Goal: Task Accomplishment & Management: Complete application form

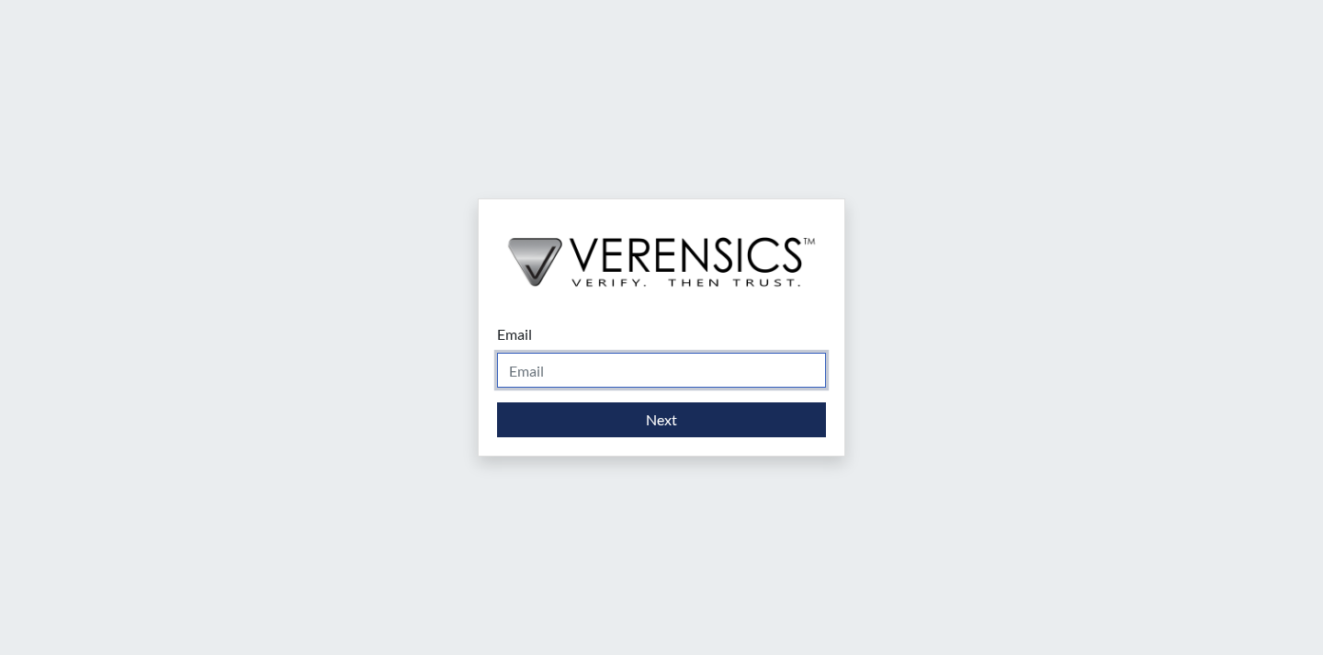
click at [563, 374] on input "Email" at bounding box center [661, 370] width 329 height 35
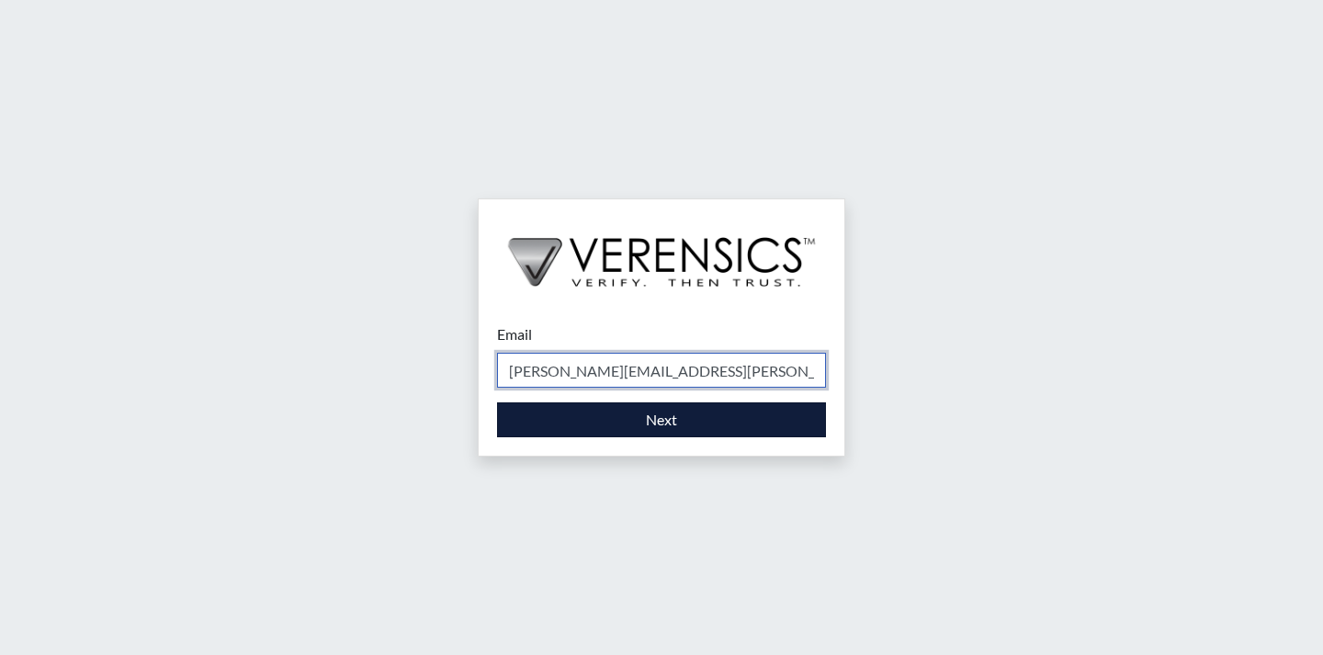
type input "[PERSON_NAME][EMAIL_ADDRESS][PERSON_NAME][DOMAIN_NAME]"
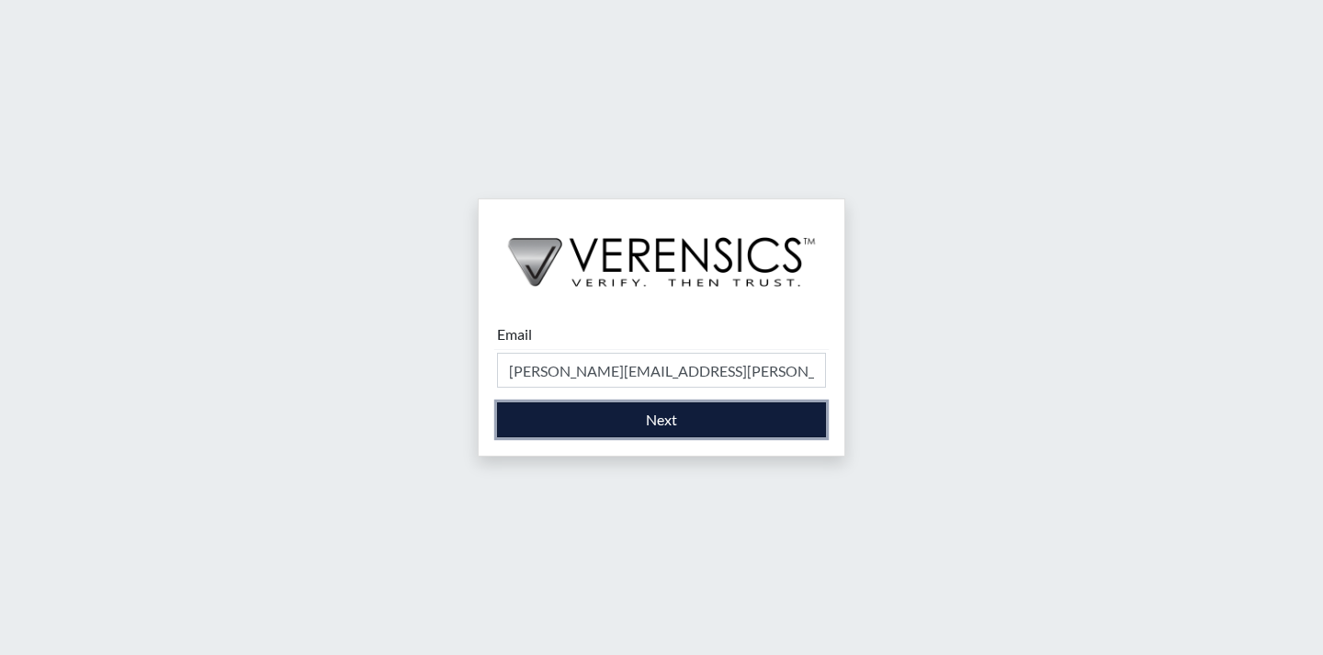
click at [686, 422] on button "Next" at bounding box center [661, 419] width 329 height 35
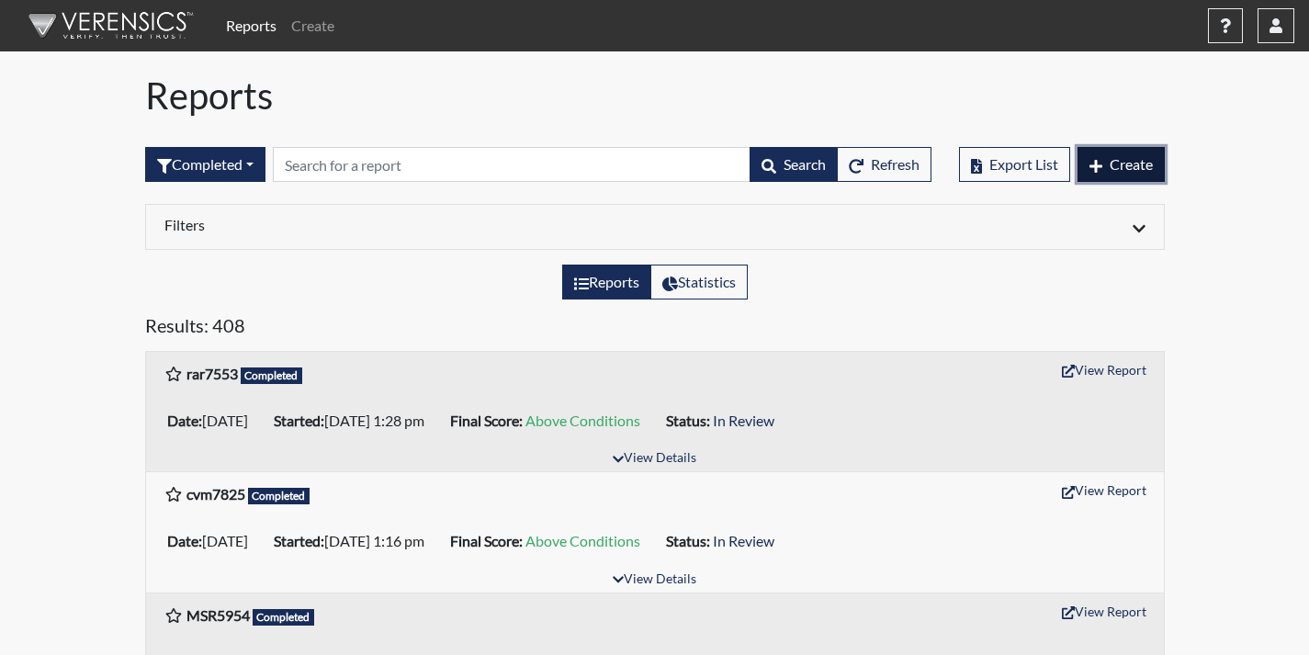
click at [1129, 163] on span "Create" at bounding box center [1131, 163] width 43 height 17
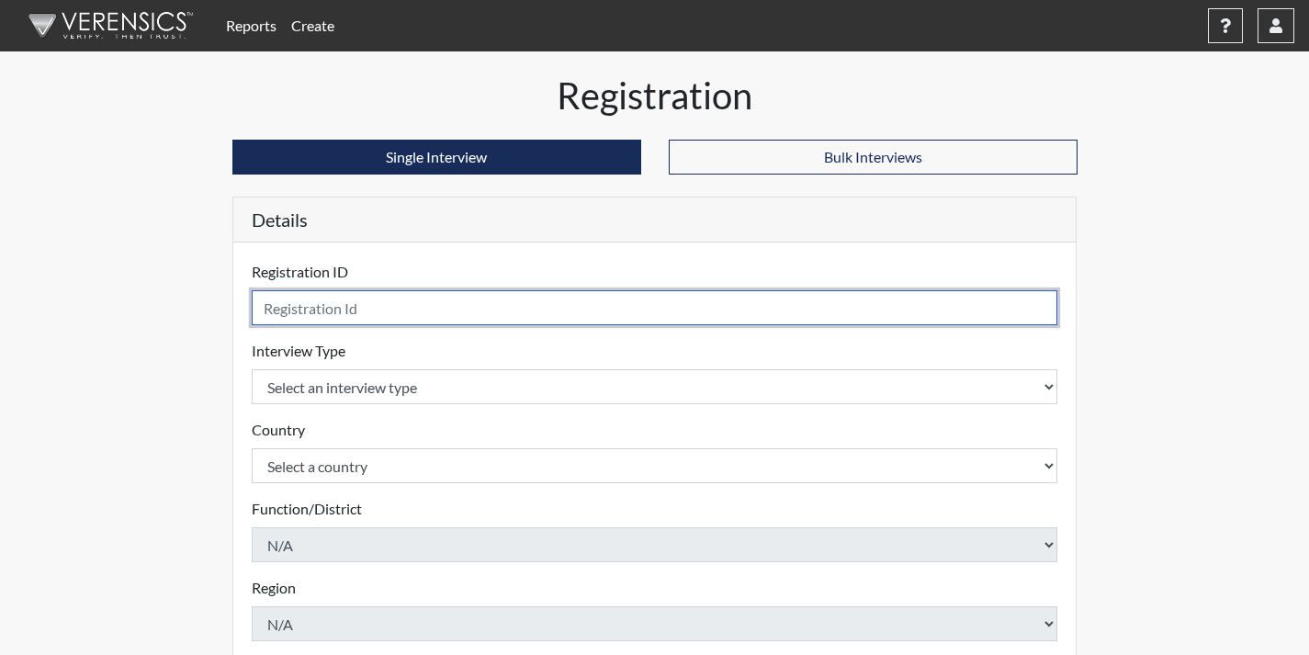
click at [298, 308] on input "text" at bounding box center [655, 307] width 807 height 35
type input "ALL2720"
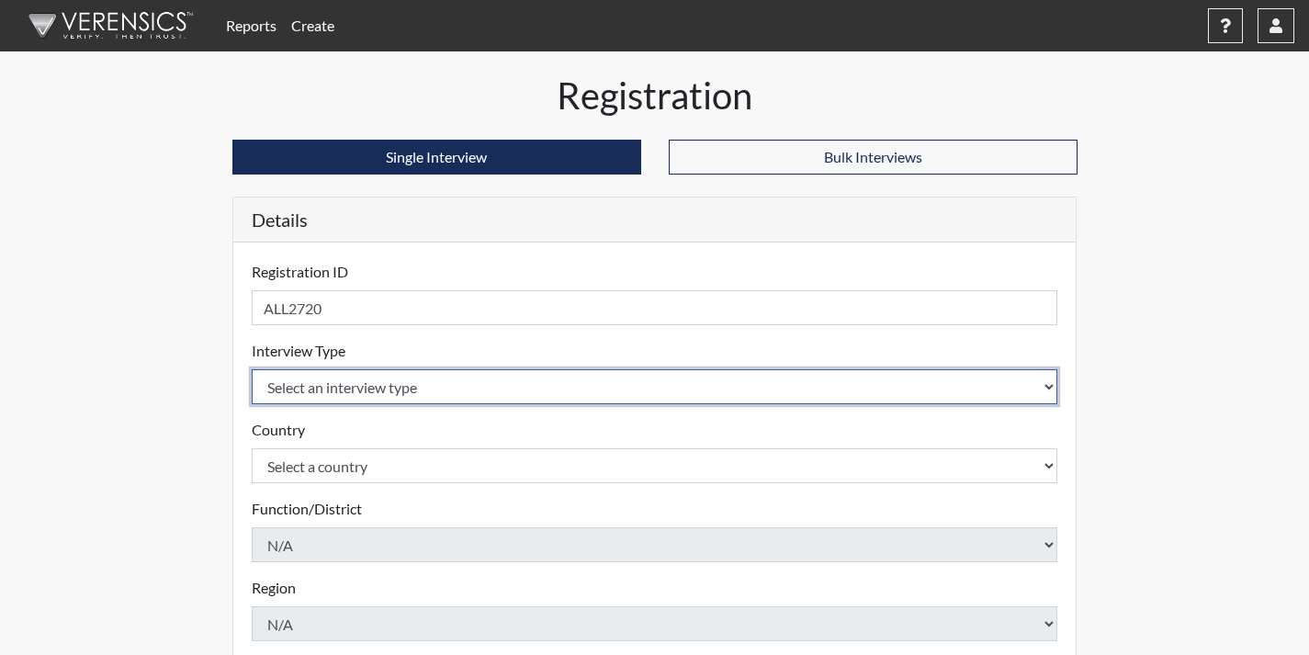
click at [436, 384] on select "Select an interview type Corrections Pre-Employment" at bounding box center [655, 386] width 807 height 35
select select "ff733e93-e1bf-11ea-9c9f-0eff0cf7eb8f"
click at [252, 369] on select "Select an interview type Corrections Pre-Employment" at bounding box center [655, 386] width 807 height 35
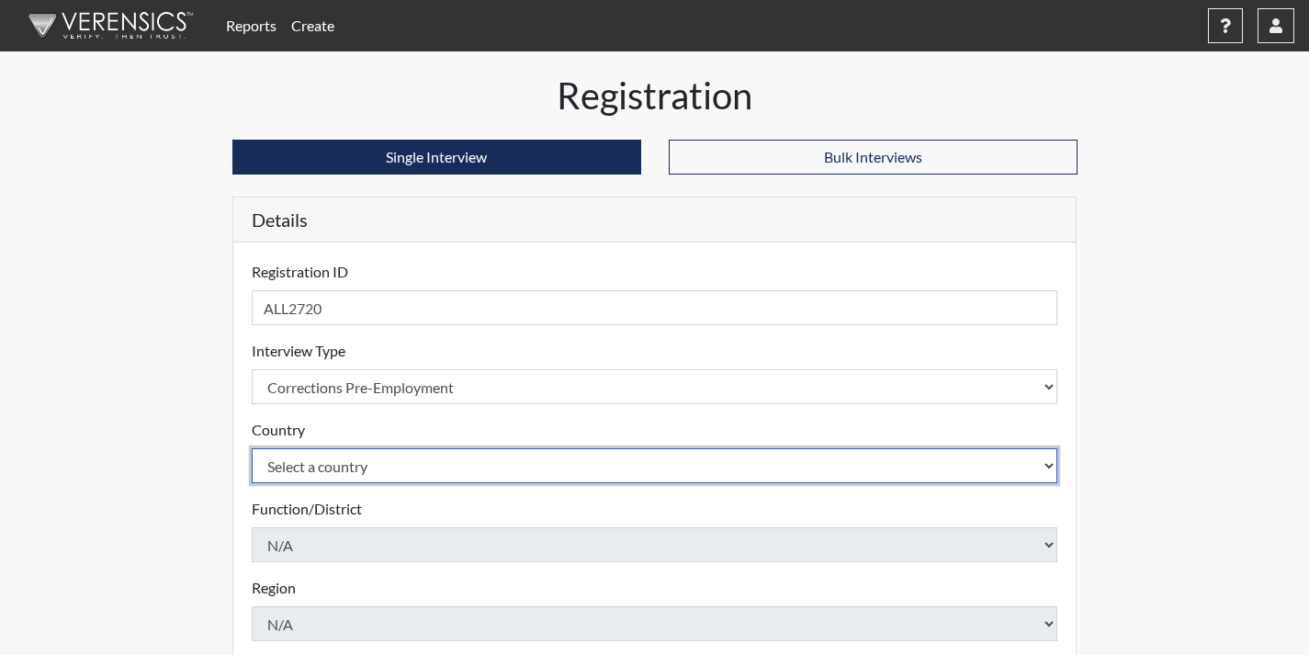
click at [383, 460] on select "Select a country [GEOGRAPHIC_DATA] [GEOGRAPHIC_DATA]" at bounding box center [655, 465] width 807 height 35
select select "united-states-of-[GEOGRAPHIC_DATA]"
click at [252, 448] on select "Select a country [GEOGRAPHIC_DATA] [GEOGRAPHIC_DATA]" at bounding box center [655, 465] width 807 height 35
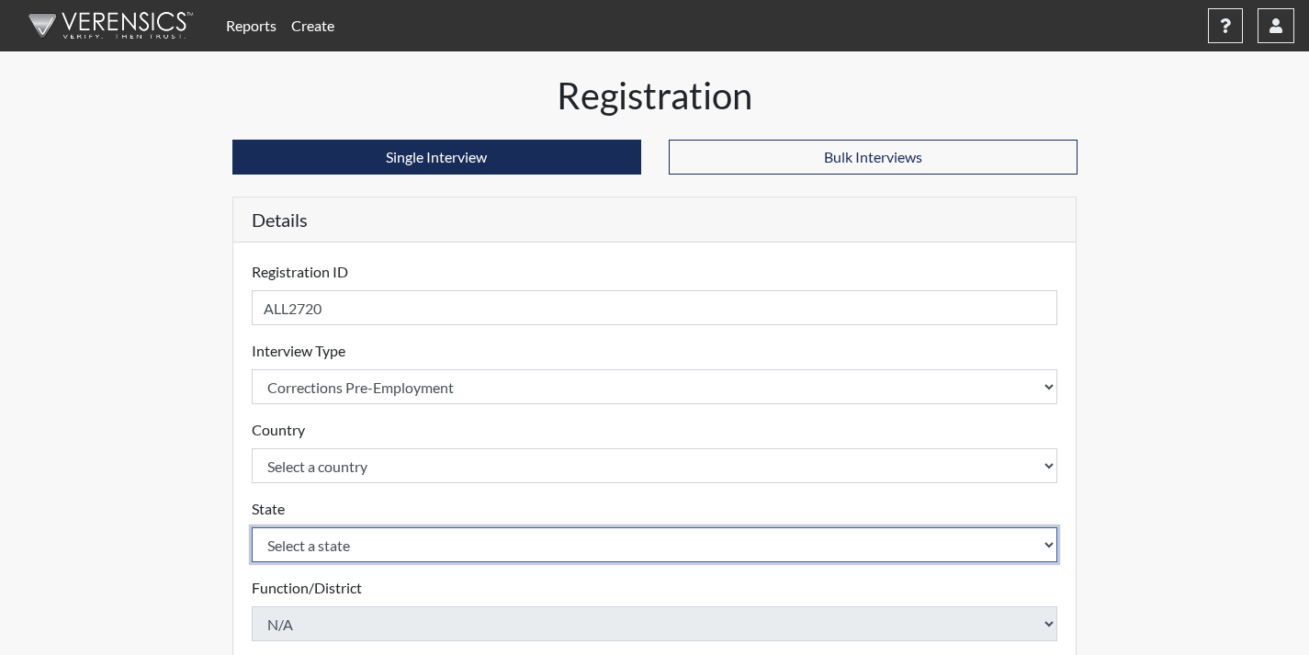
click at [359, 544] on select "Select a state [US_STATE] [US_STATE] [US_STATE] [US_STATE] [US_STATE] [US_STATE…" at bounding box center [655, 544] width 807 height 35
select select "GA"
click at [252, 527] on select "Select a state [US_STATE] [US_STATE] [US_STATE] [US_STATE] [US_STATE] [US_STATE…" at bounding box center [655, 544] width 807 height 35
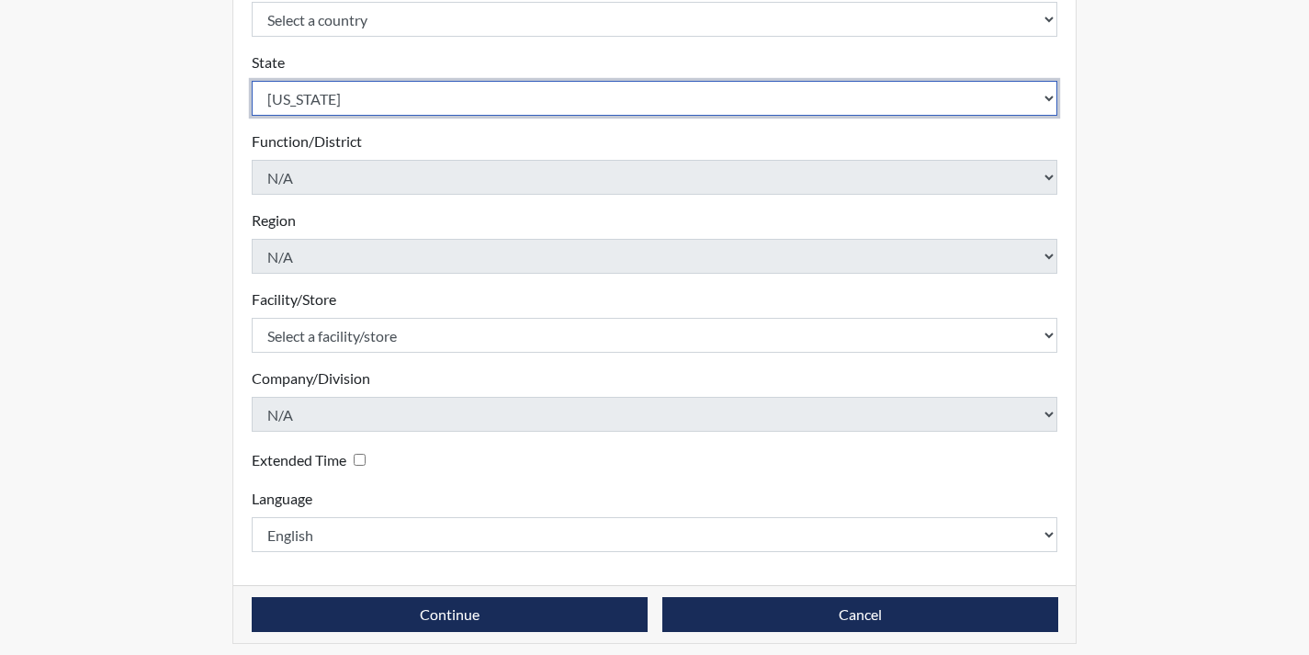
scroll to position [458, 0]
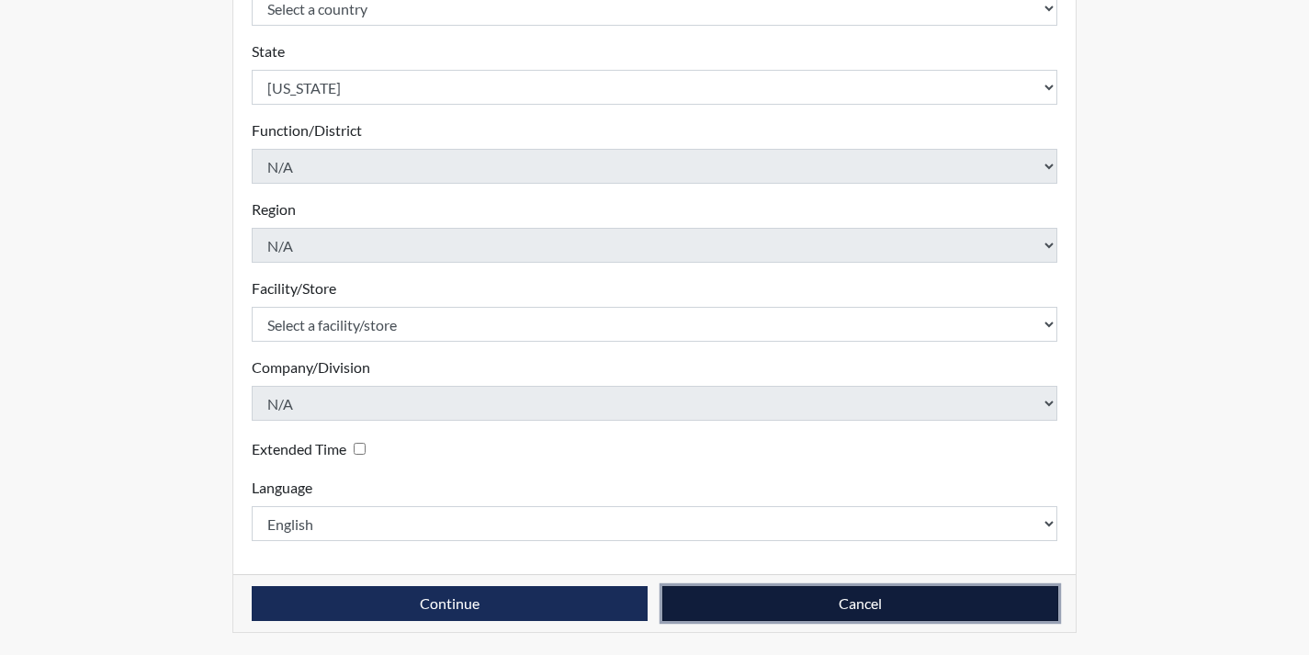
click at [848, 595] on button "Cancel" at bounding box center [860, 603] width 396 height 35
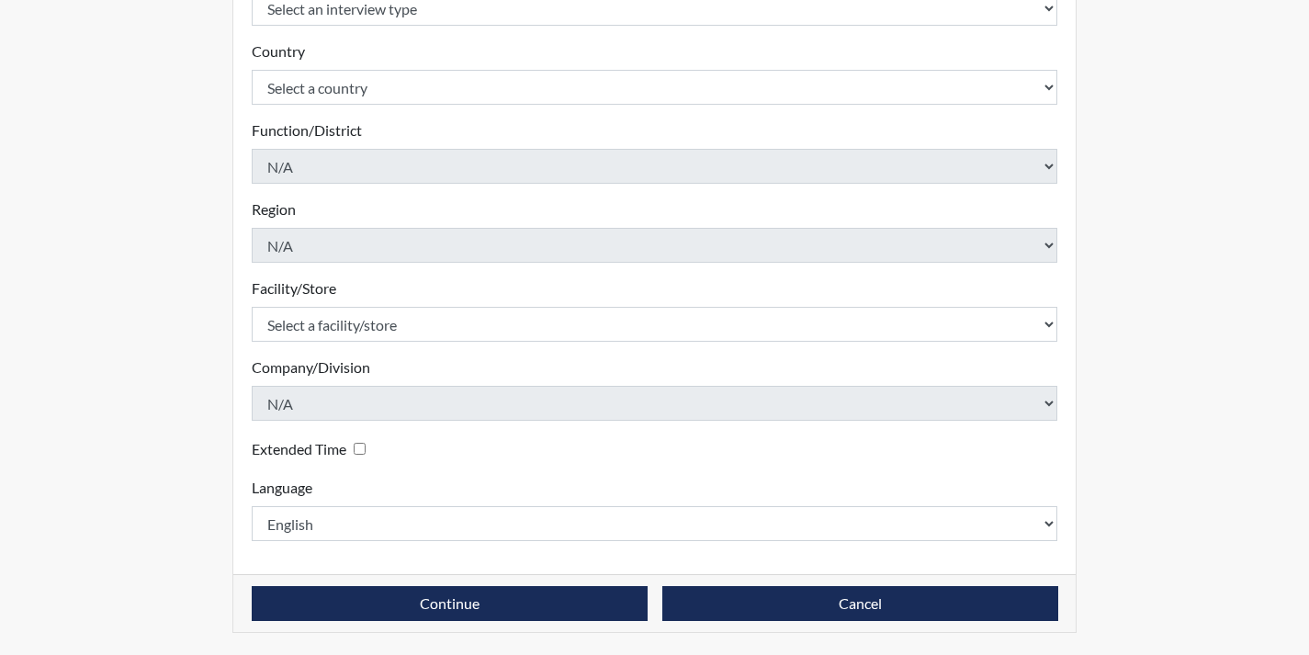
scroll to position [287, 0]
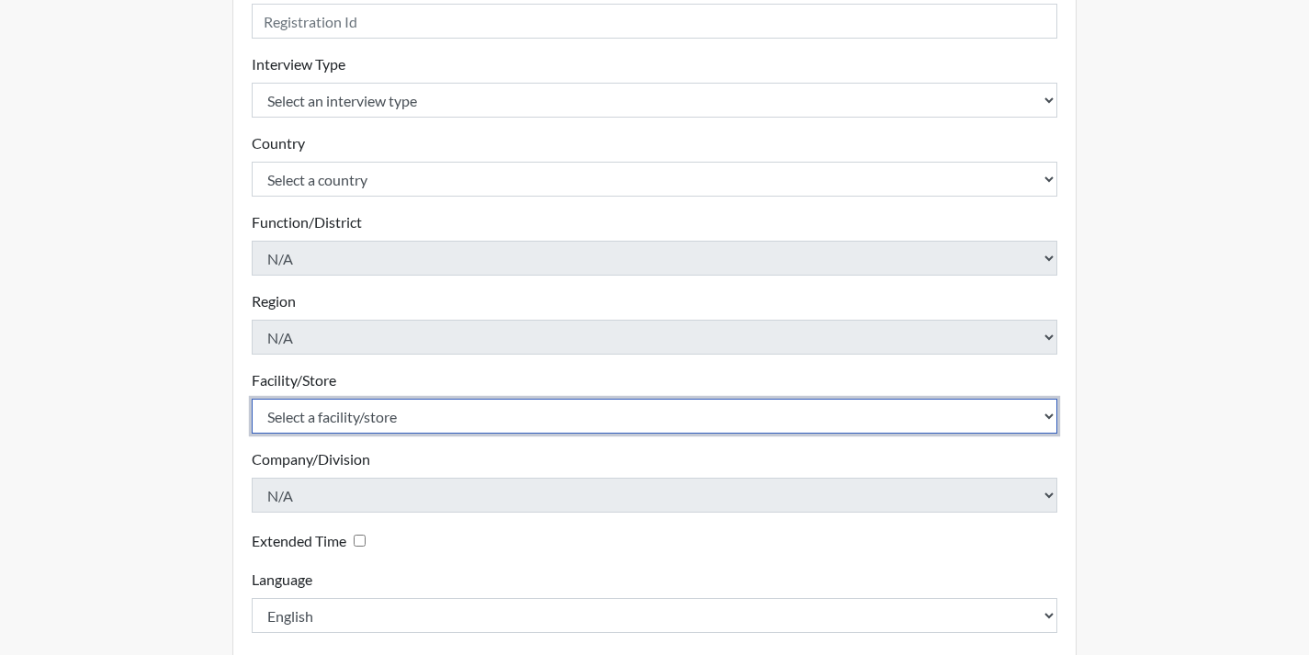
click at [483, 423] on select "Select a facility/store [PERSON_NAME]" at bounding box center [655, 416] width 807 height 35
select select "b7d08d21-475e-4578-ab02-3508dadd4d3a"
click at [252, 399] on select "Select a facility/store [PERSON_NAME]" at bounding box center [655, 416] width 807 height 35
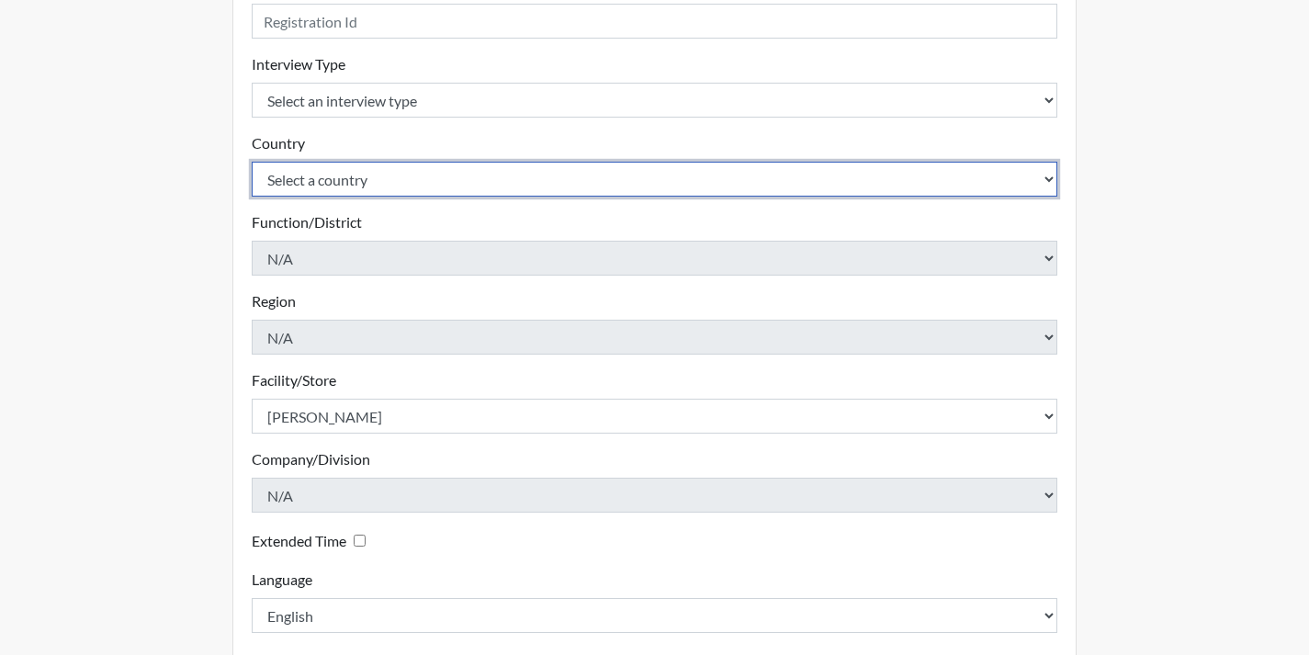
click at [512, 181] on select "Select a country [GEOGRAPHIC_DATA] [GEOGRAPHIC_DATA]" at bounding box center [655, 179] width 807 height 35
select select "united-states-of-[GEOGRAPHIC_DATA]"
click at [252, 162] on select "Select a country [GEOGRAPHIC_DATA] [GEOGRAPHIC_DATA]" at bounding box center [655, 179] width 807 height 35
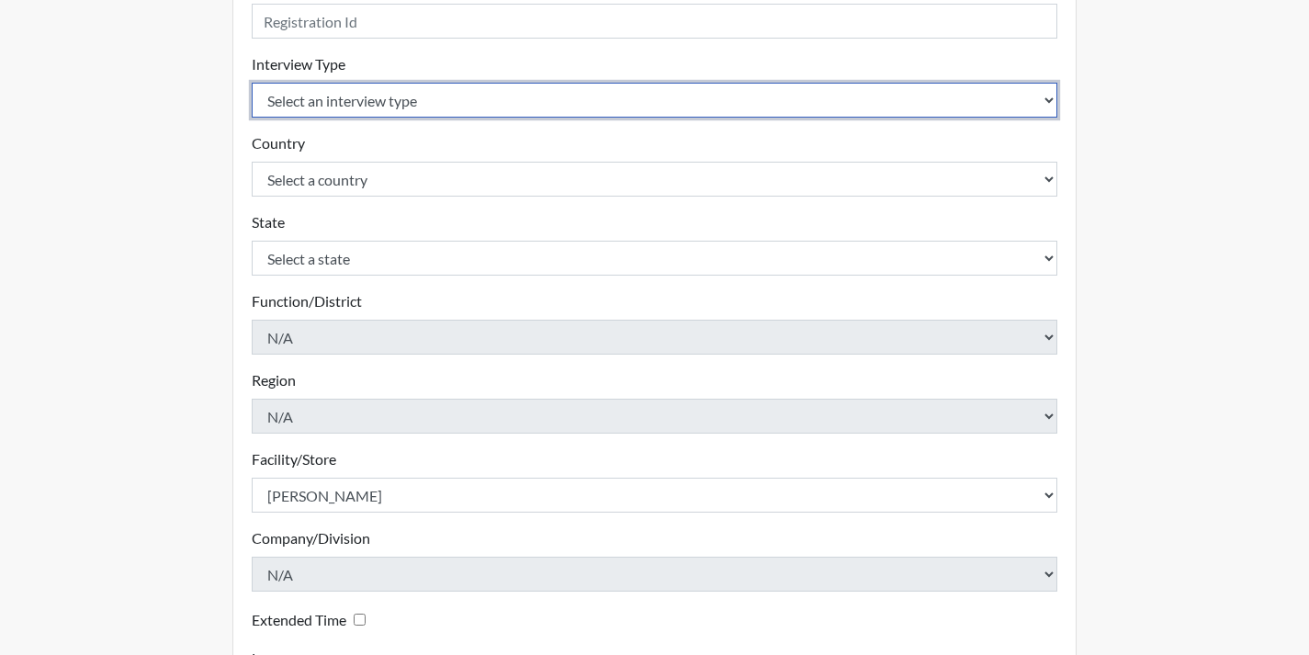
click at [506, 101] on select "Select an interview type Corrections Pre-Employment" at bounding box center [655, 100] width 807 height 35
select select "ff733e93-e1bf-11ea-9c9f-0eff0cf7eb8f"
click at [252, 83] on select "Select an interview type Corrections Pre-Employment" at bounding box center [655, 100] width 807 height 35
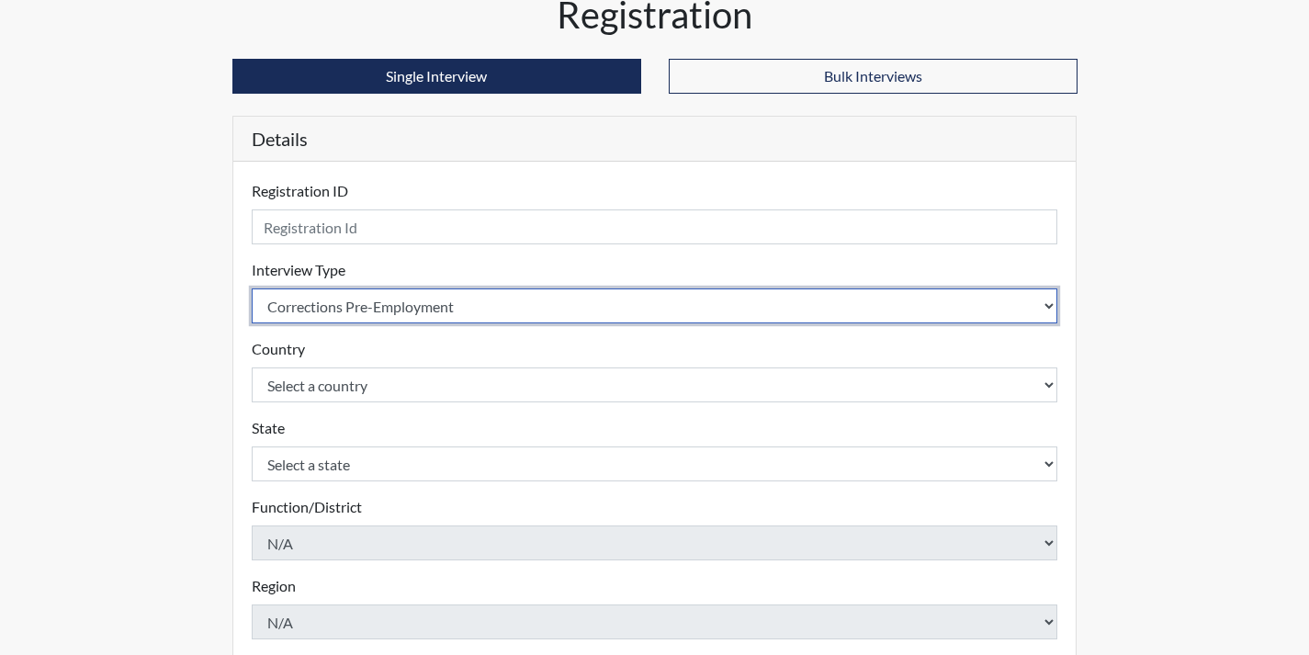
scroll to position [11, 0]
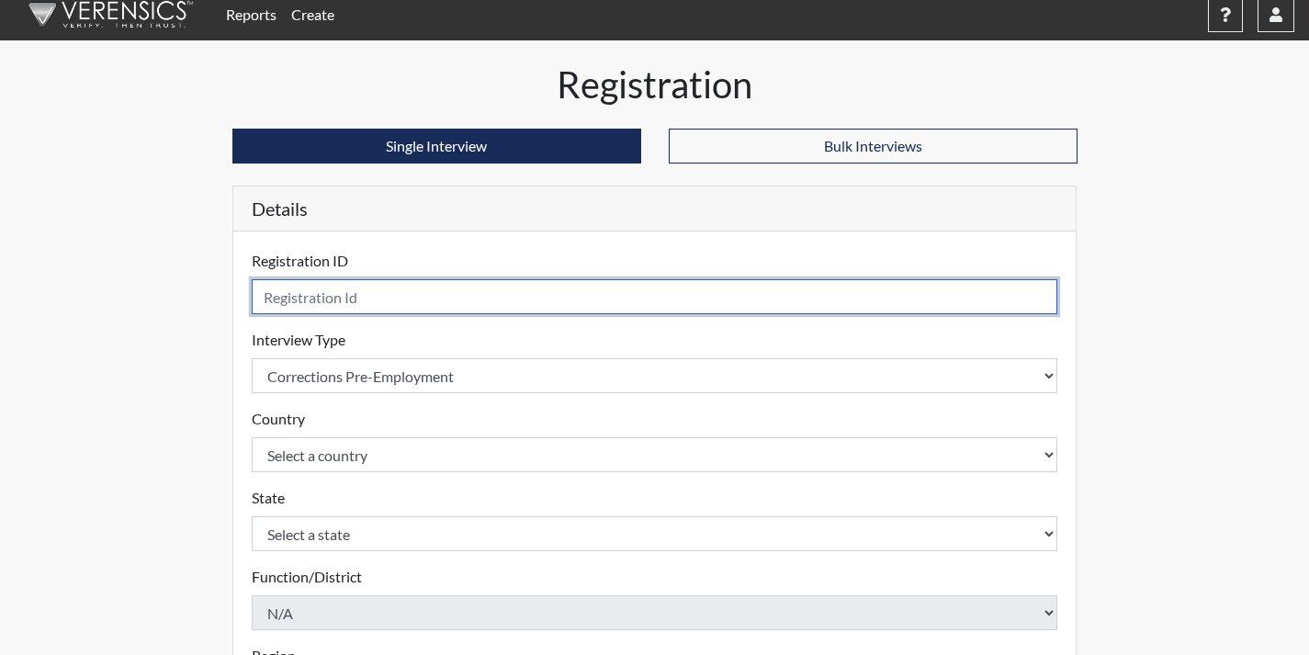
click at [470, 301] on input "text" at bounding box center [655, 296] width 807 height 35
type input "a"
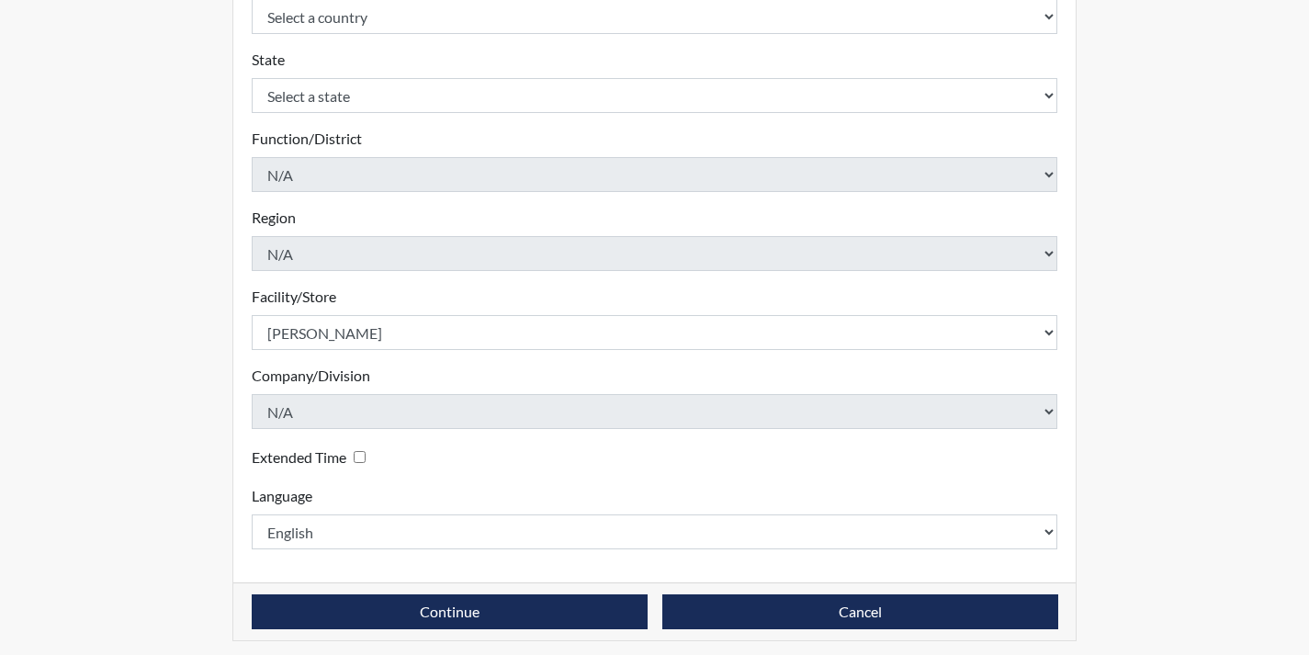
scroll to position [458, 0]
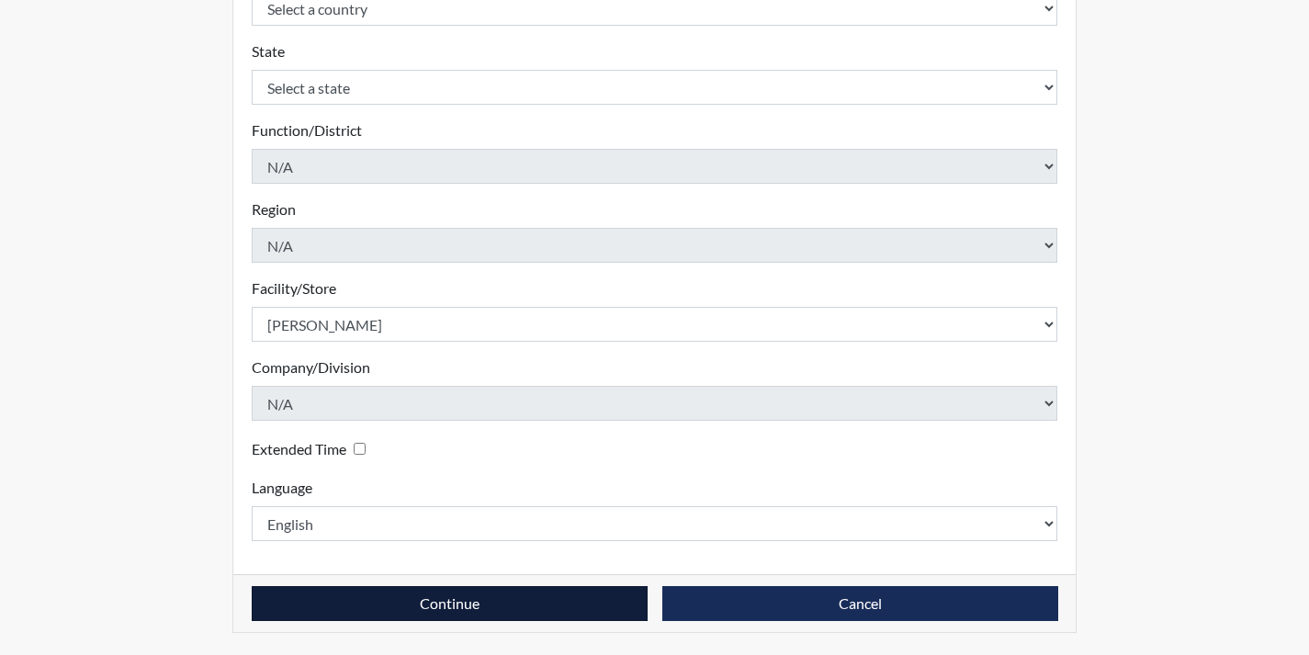
type input "ALL2720"
click at [492, 617] on button "Continue" at bounding box center [450, 603] width 396 height 35
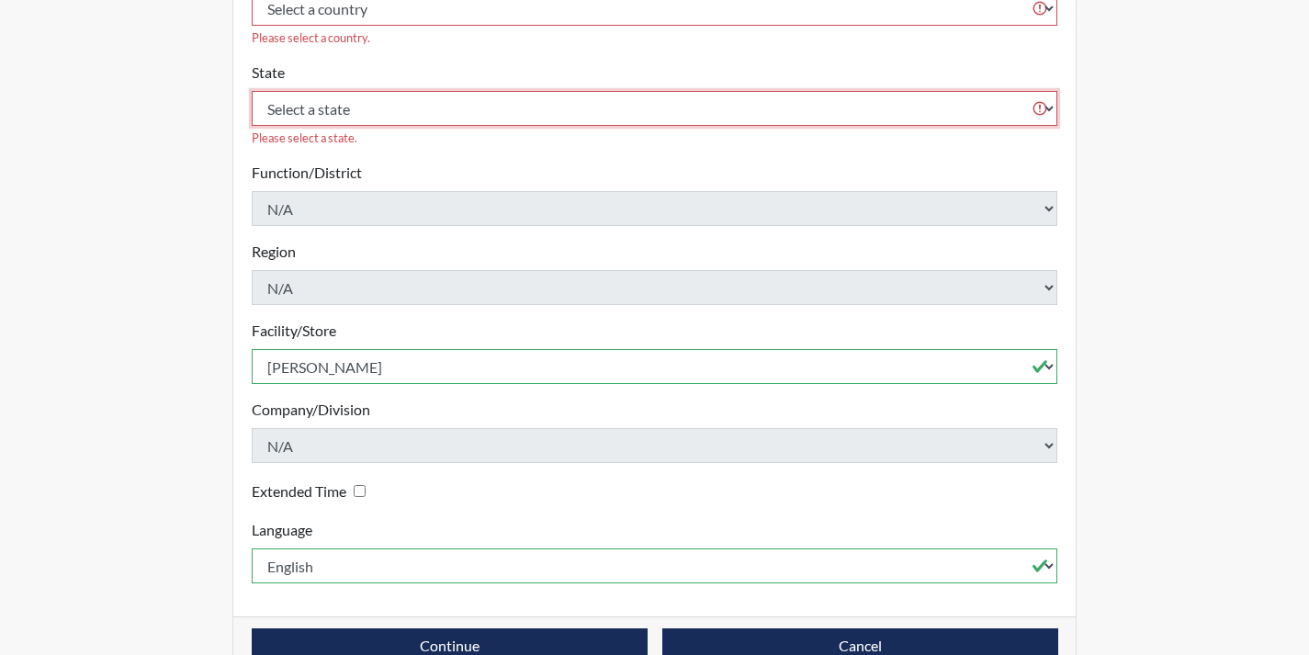
click at [378, 91] on select "Select a state [US_STATE] [US_STATE] [US_STATE] [US_STATE] [US_STATE] [US_STATE…" at bounding box center [655, 108] width 807 height 35
select select "GA"
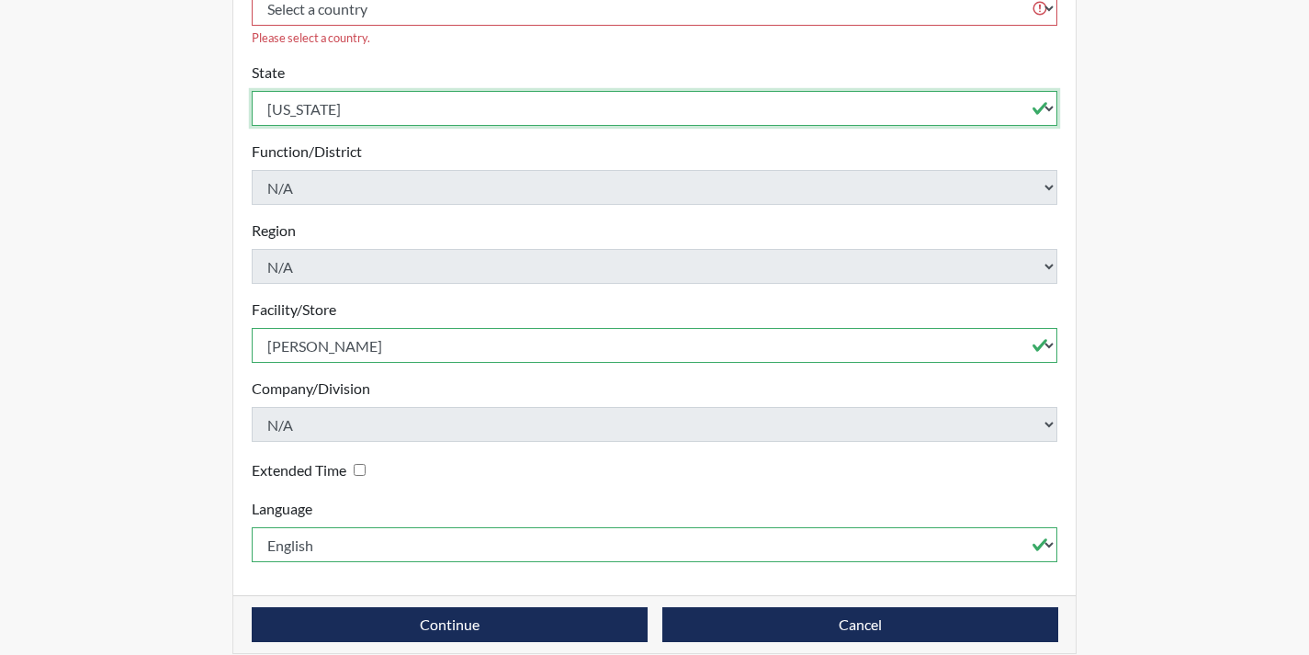
click at [252, 91] on select "Select a state [US_STATE] [US_STATE] [US_STATE] [US_STATE] [US_STATE] [US_STATE…" at bounding box center [655, 108] width 807 height 35
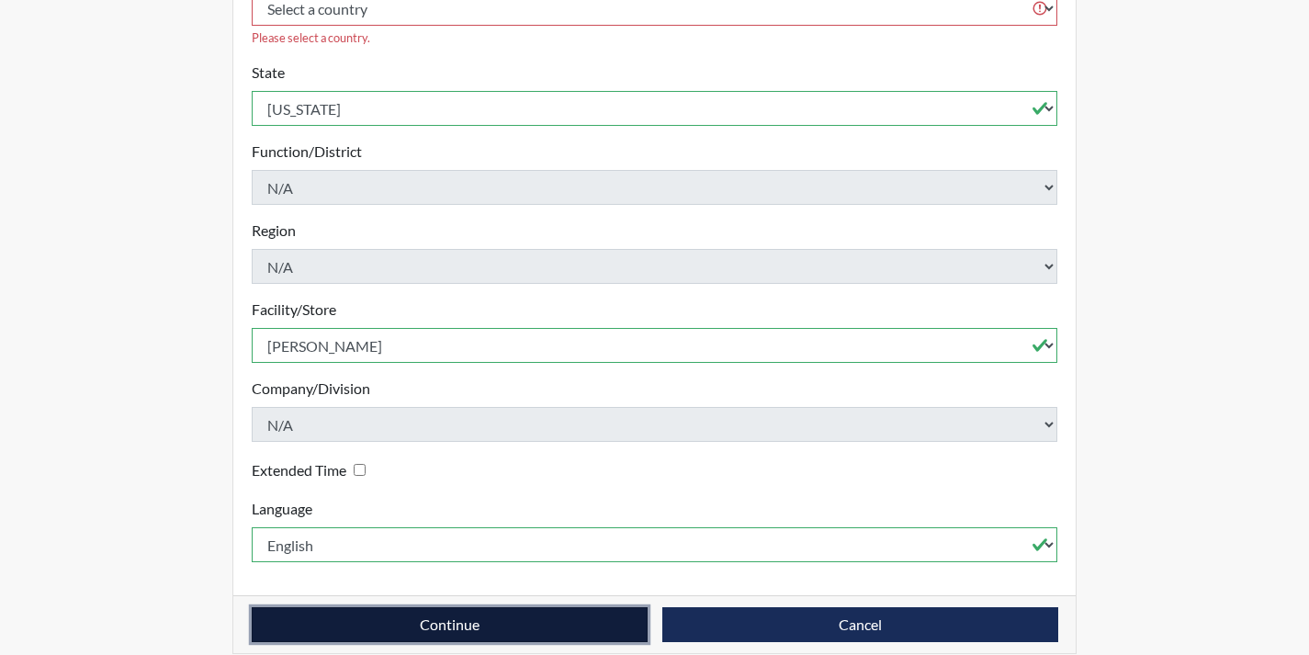
click at [506, 609] on button "Continue" at bounding box center [450, 624] width 396 height 35
